Goal: Task Accomplishment & Management: Complete application form

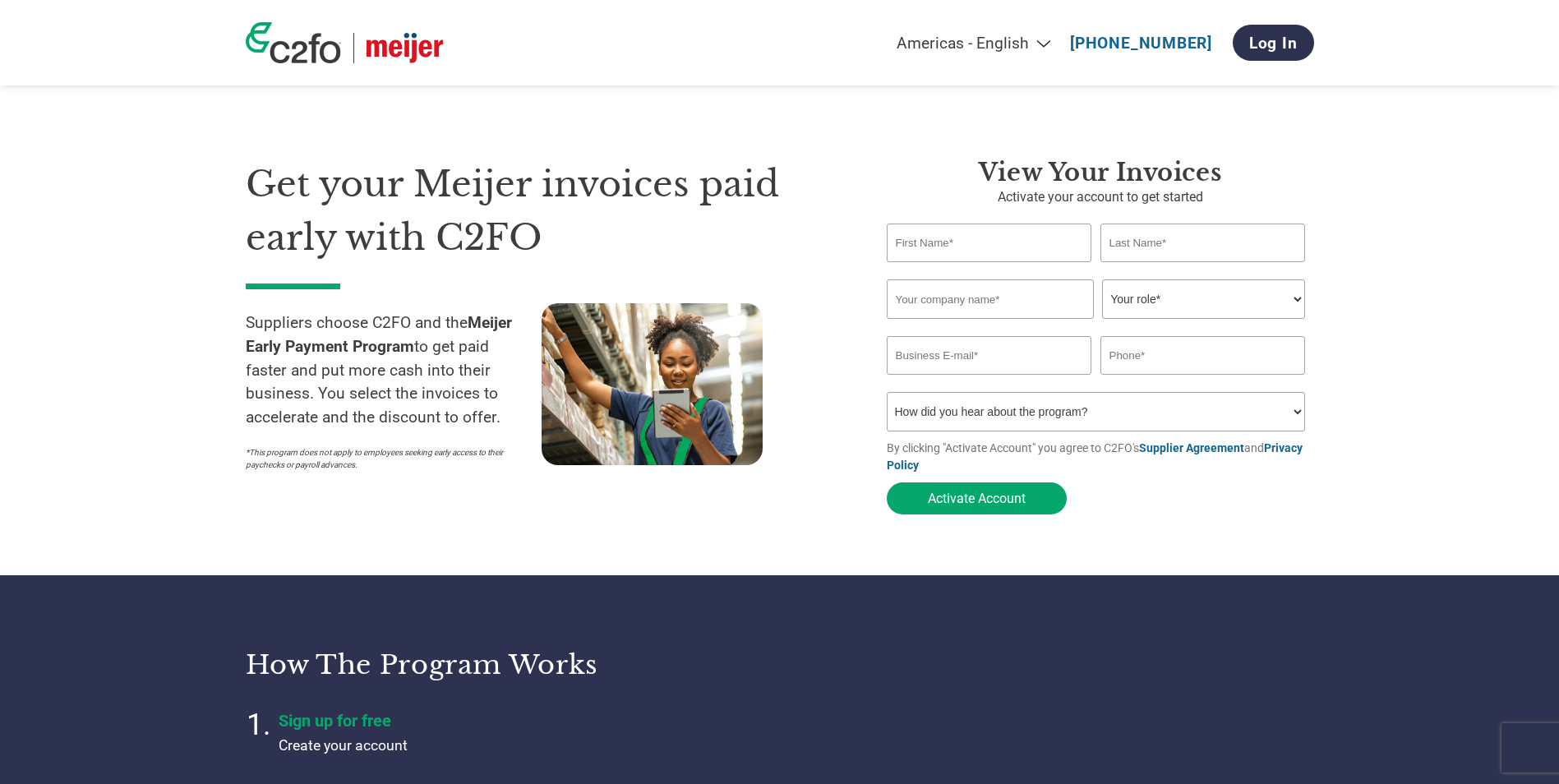
click at [1251, 192] on p "Activate your account to get started" at bounding box center [1101, 196] width 428 height 20
click at [963, 246] on input "text" at bounding box center [989, 242] width 205 height 39
type input "[PERSON_NAME]"
type input "Merisant US, Inc."
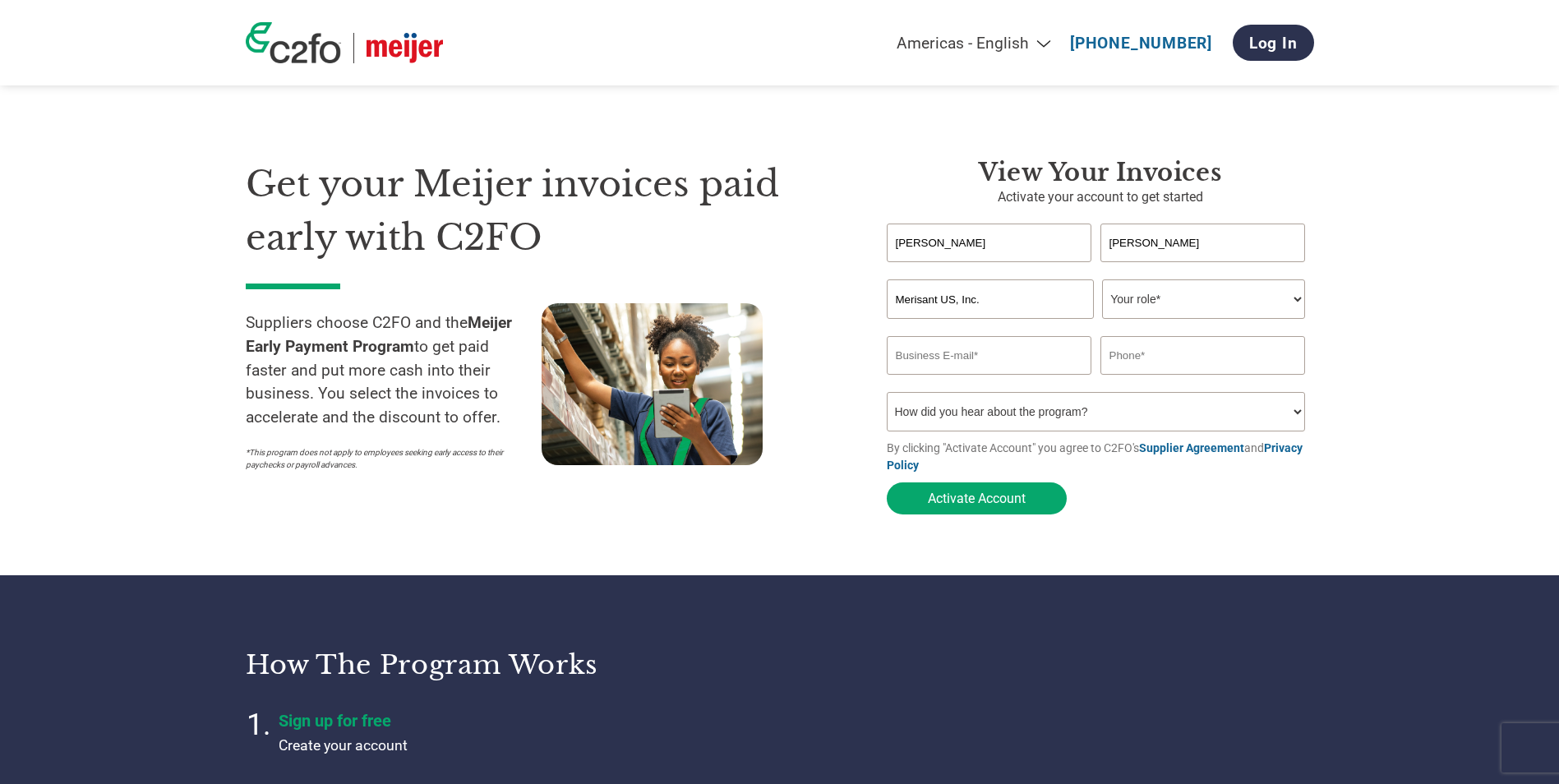
type input "[PERSON_NAME][EMAIL_ADDRESS][DOMAIN_NAME]"
type input "735050583"
click at [1222, 300] on select "Your role* CFO Controller Credit Manager Finance Director Treasurer CEO Preside…" at bounding box center [1203, 299] width 203 height 40
select select "ACCOUNTING"
click at [1102, 281] on select "Your role* CFO Controller Credit Manager Finance Director Treasurer CEO Preside…" at bounding box center [1203, 299] width 203 height 40
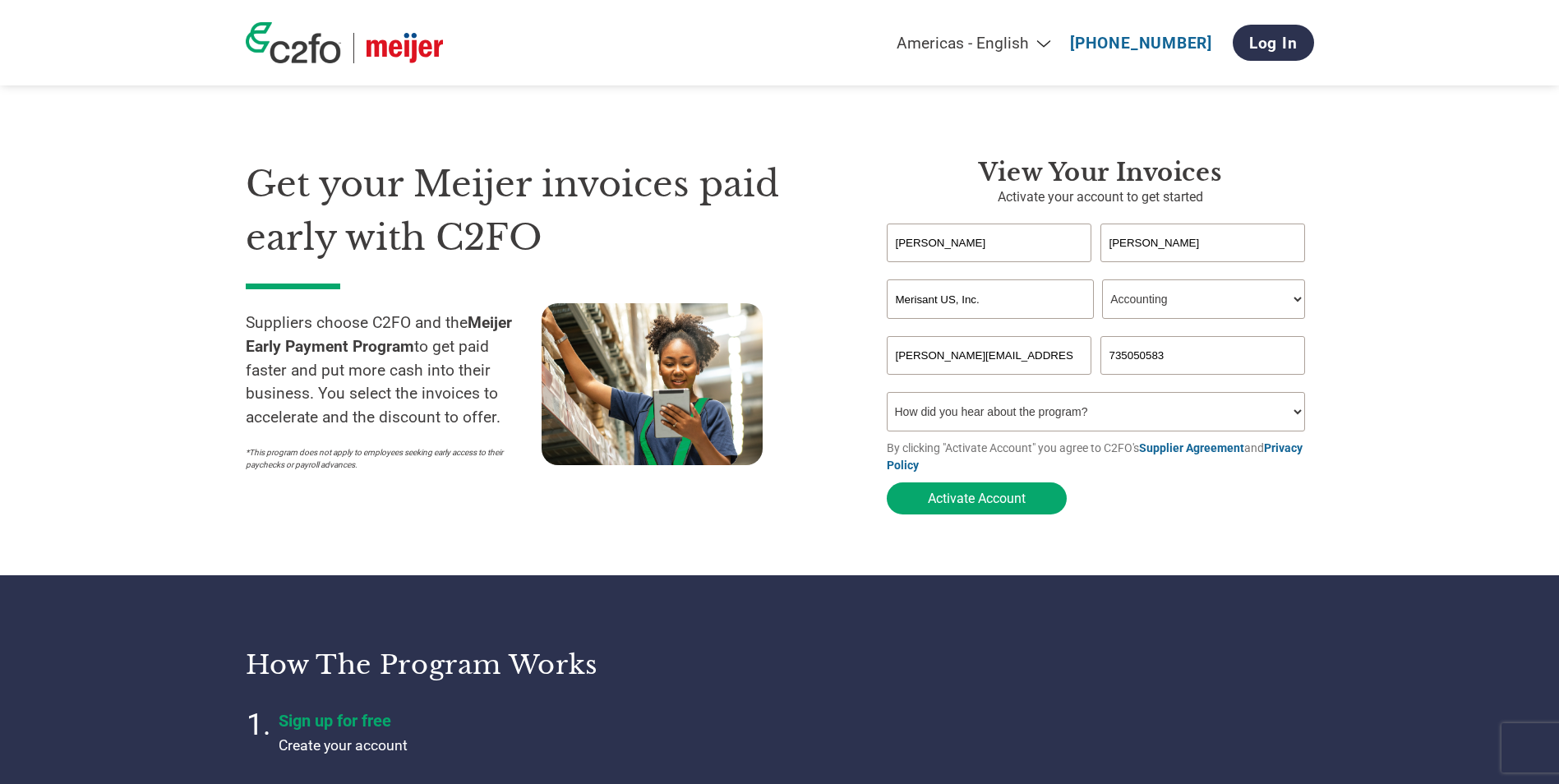
click at [1053, 423] on select "How did you hear about the program? Received a letter Email Social Media Online…" at bounding box center [1097, 412] width 419 height 40
select select "Email"
click at [887, 397] on select "How did you hear about the program? Received a letter Email Social Media Online…" at bounding box center [1097, 412] width 419 height 40
click at [977, 504] on button "Activate Account" at bounding box center [977, 498] width 180 height 32
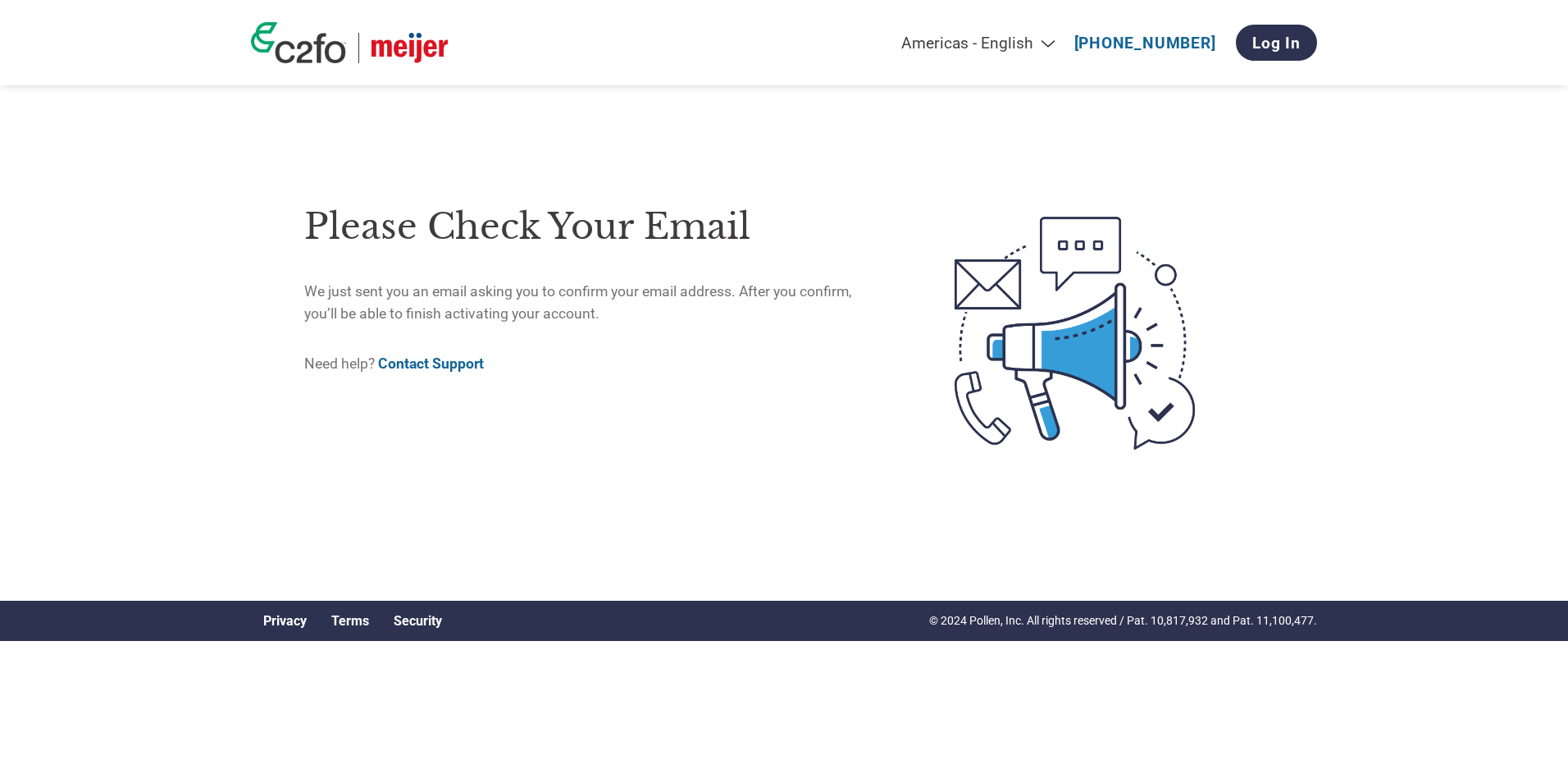
click at [459, 244] on h1 "Please check your email" at bounding box center [594, 227] width 581 height 54
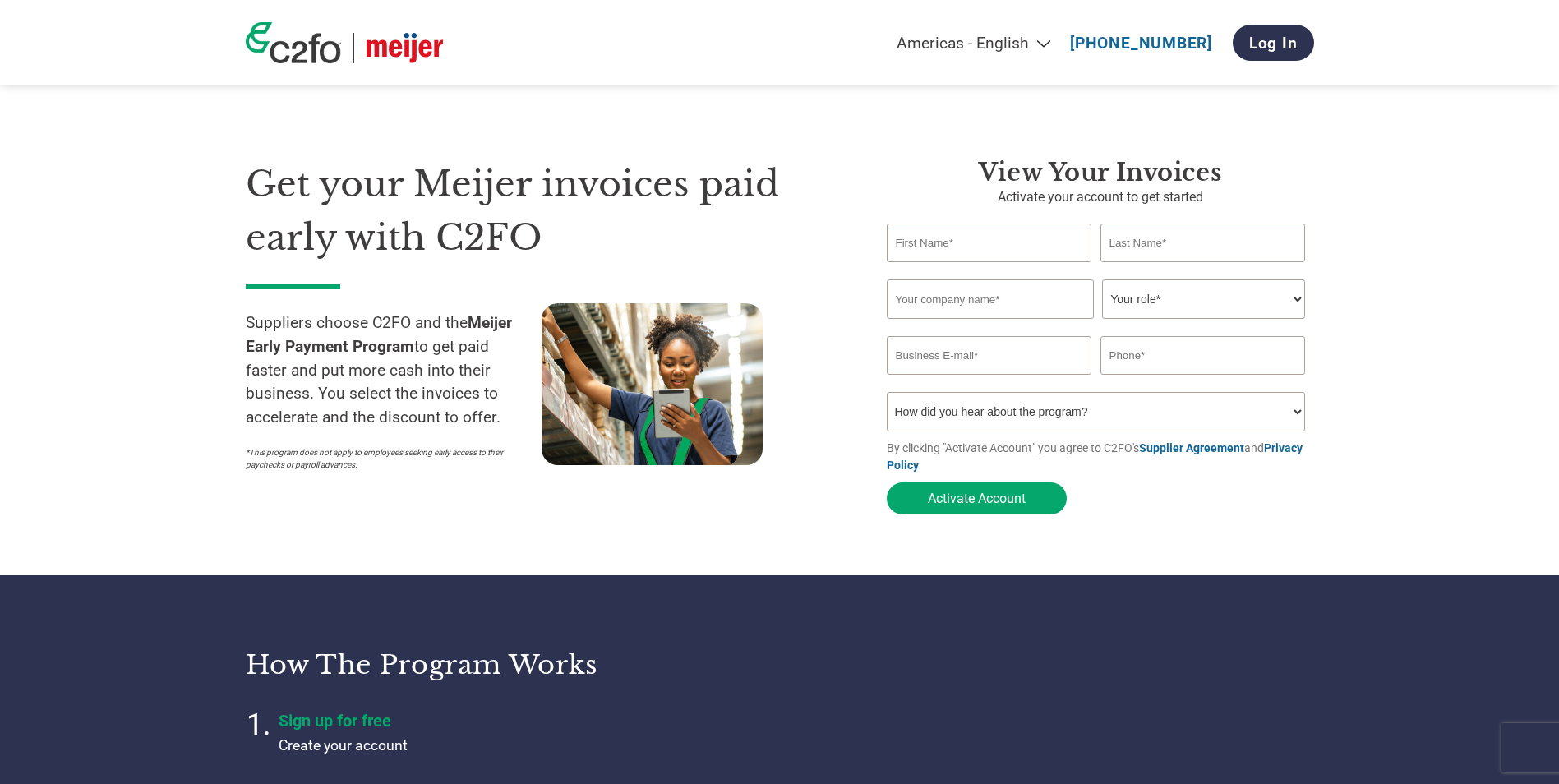
click at [959, 260] on input "text" at bounding box center [989, 242] width 205 height 39
type input "[PERSON_NAME]"
type input "Merisant US, Inc."
type input "[PERSON_NAME][EMAIL_ADDRESS][DOMAIN_NAME]"
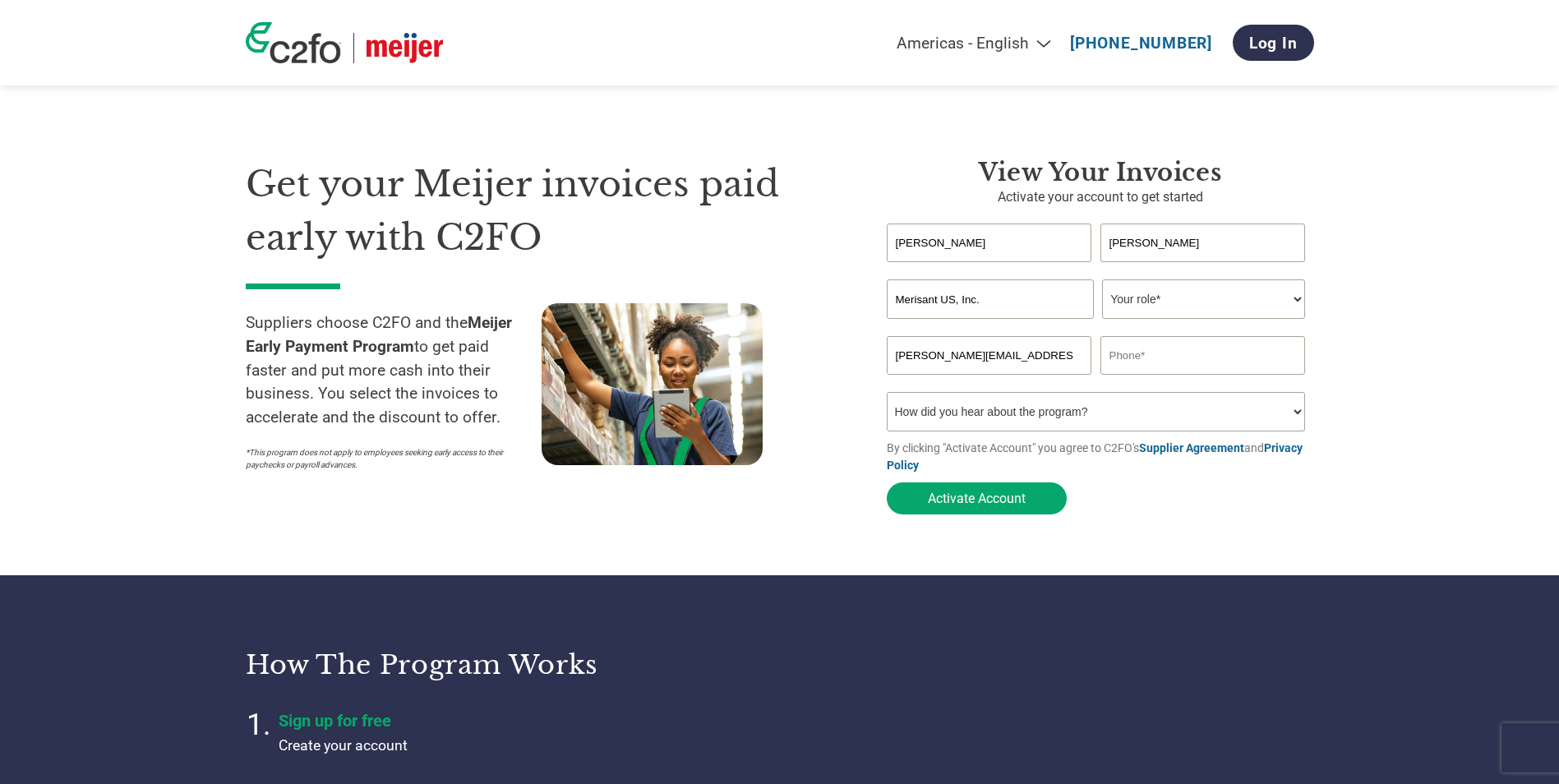
type input "735050583"
drag, startPoint x: 1005, startPoint y: 357, endPoint x: 1098, endPoint y: 357, distance: 93.0
click at [1098, 357] on div "[PERSON_NAME][EMAIL_ADDRESS][DOMAIN_NAME] 735050583" at bounding box center [1101, 355] width 428 height 39
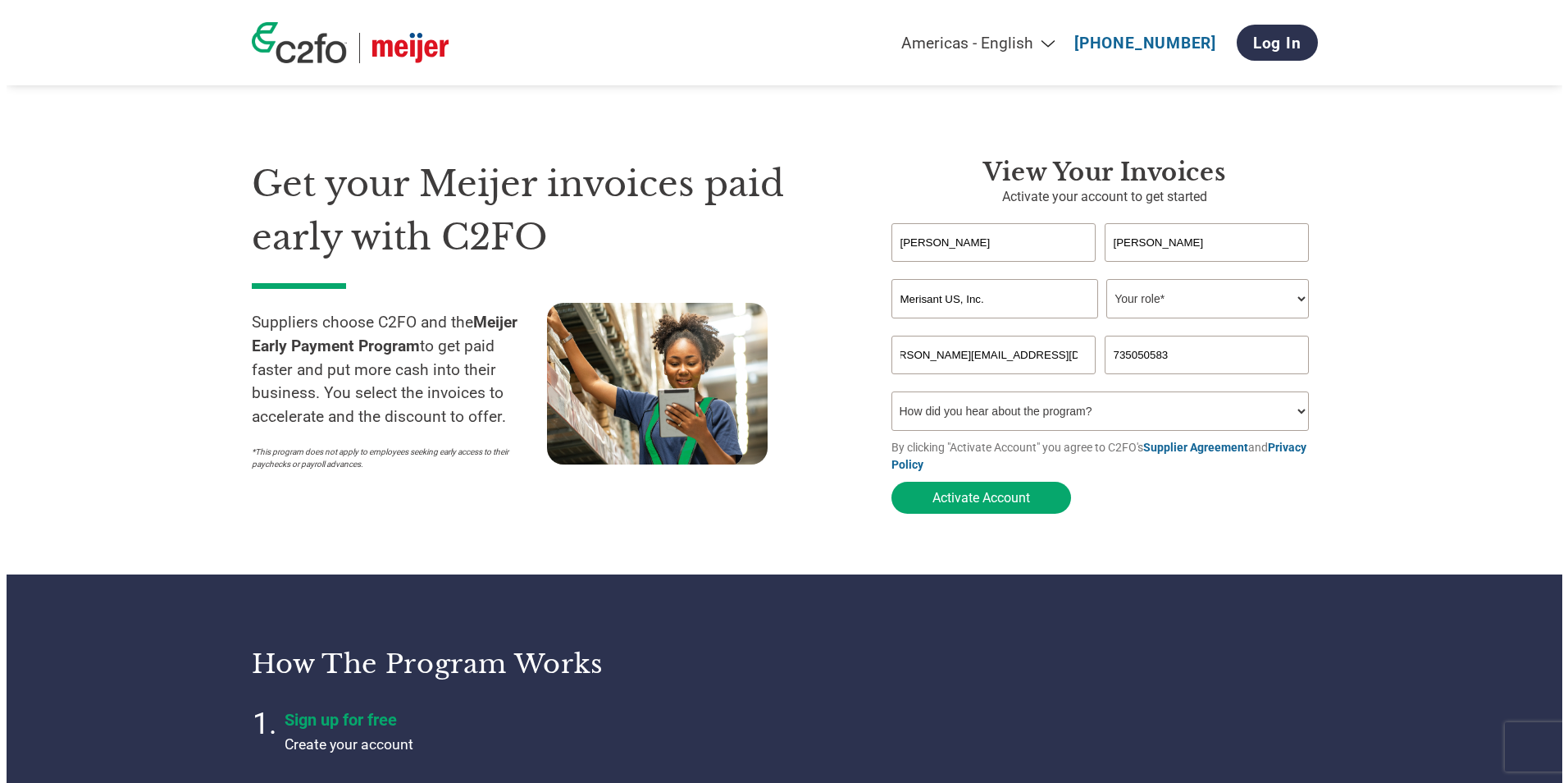
scroll to position [0, 0]
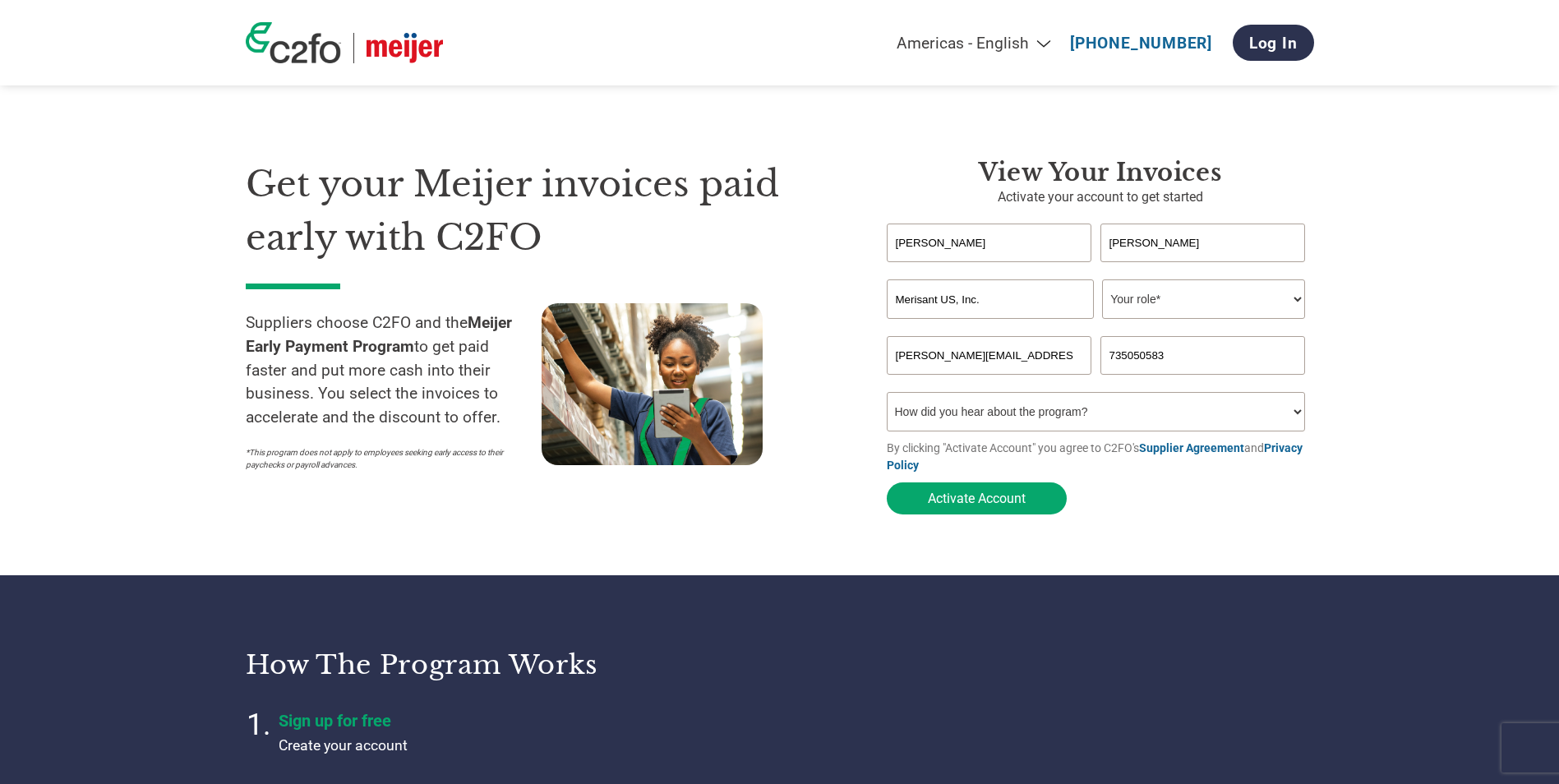
click at [1178, 363] on input "735050583" at bounding box center [1202, 355] width 205 height 39
click at [1008, 420] on select "How did you hear about the program? Received a letter Email Social Media Online…" at bounding box center [1097, 412] width 419 height 40
select select "Email"
click at [887, 397] on select "How did you hear about the program? Received a letter Email Social Media Online…" at bounding box center [1097, 412] width 419 height 40
click at [1137, 298] on select "Your role* CFO Controller Credit Manager Finance Director Treasurer CEO Preside…" at bounding box center [1203, 299] width 203 height 40
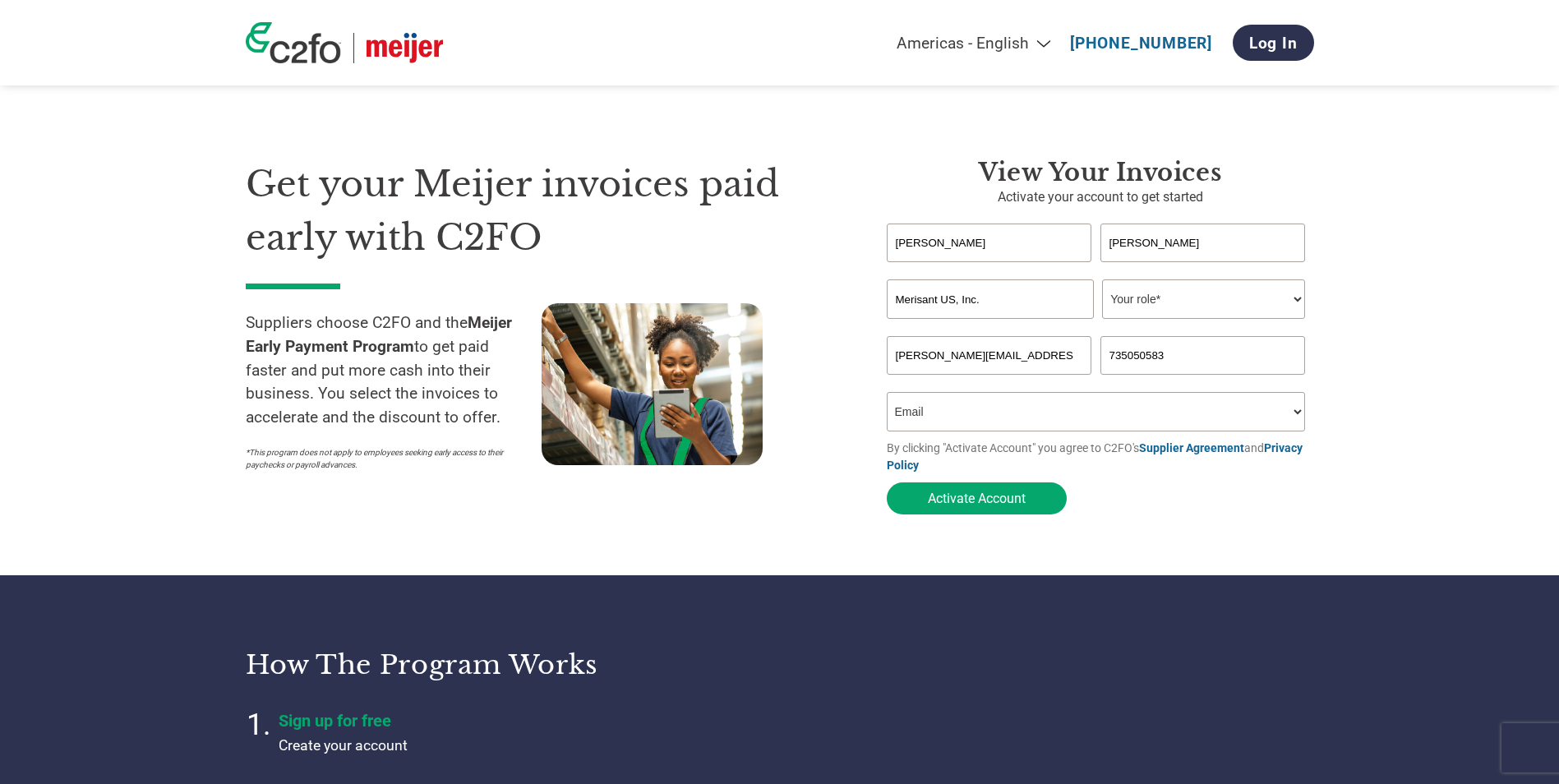
select select "CONTROLLER"
click at [1102, 281] on select "Your role* CFO Controller Credit Manager Finance Director Treasurer CEO Preside…" at bounding box center [1203, 299] width 203 height 40
click at [1105, 354] on input "735050583" at bounding box center [1202, 355] width 205 height 39
type input "420735050583"
click at [1001, 501] on button "Activate Account" at bounding box center [977, 498] width 180 height 32
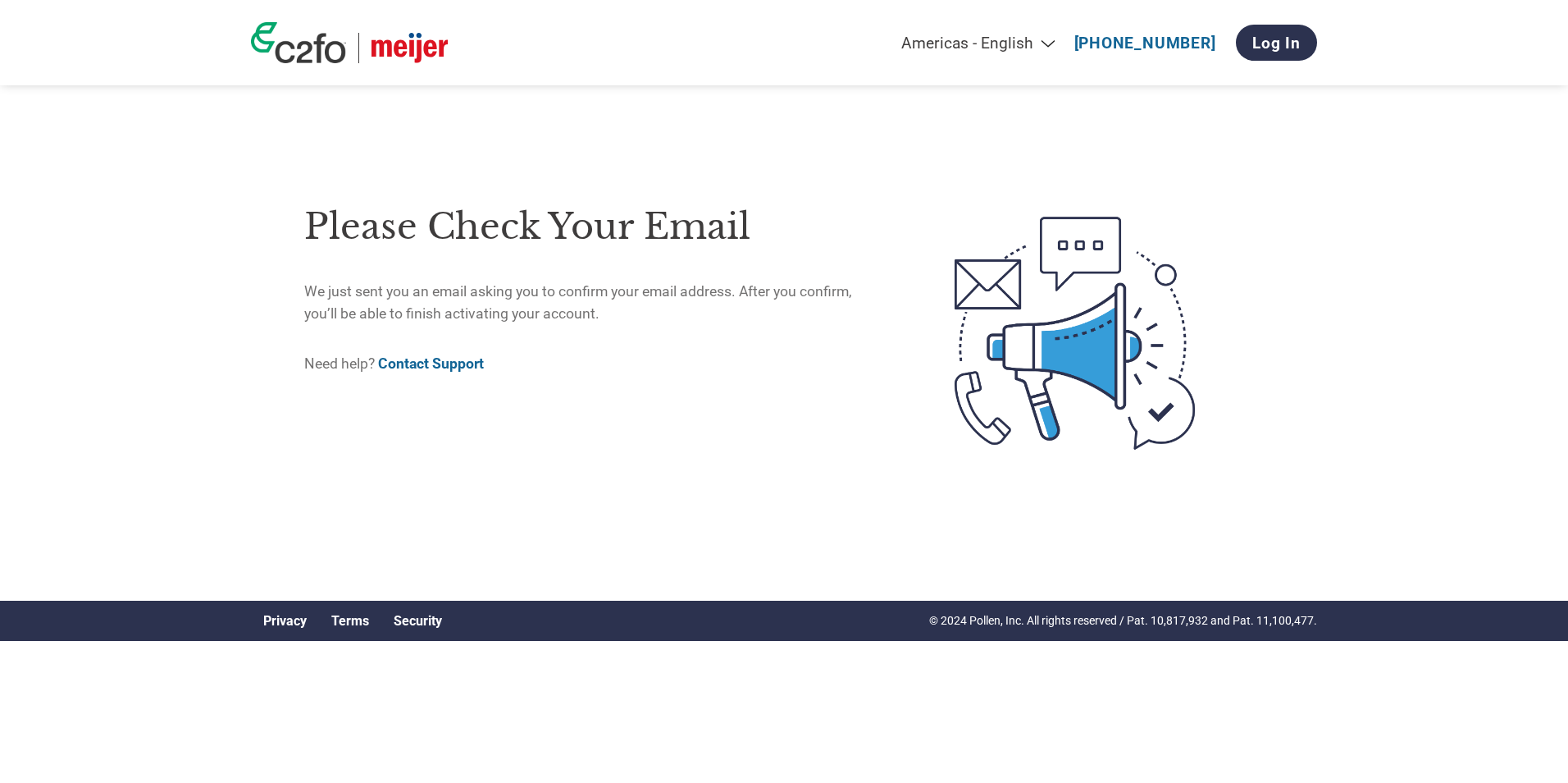
click at [447, 365] on link "Contact Support" at bounding box center [431, 363] width 105 height 16
drag, startPoint x: 809, startPoint y: 407, endPoint x: 802, endPoint y: 392, distance: 16.6
click at [809, 407] on div "Please check your email We just sent you an email asking you to confirm your em…" at bounding box center [594, 333] width 581 height 292
